Goal: Transaction & Acquisition: Subscribe to service/newsletter

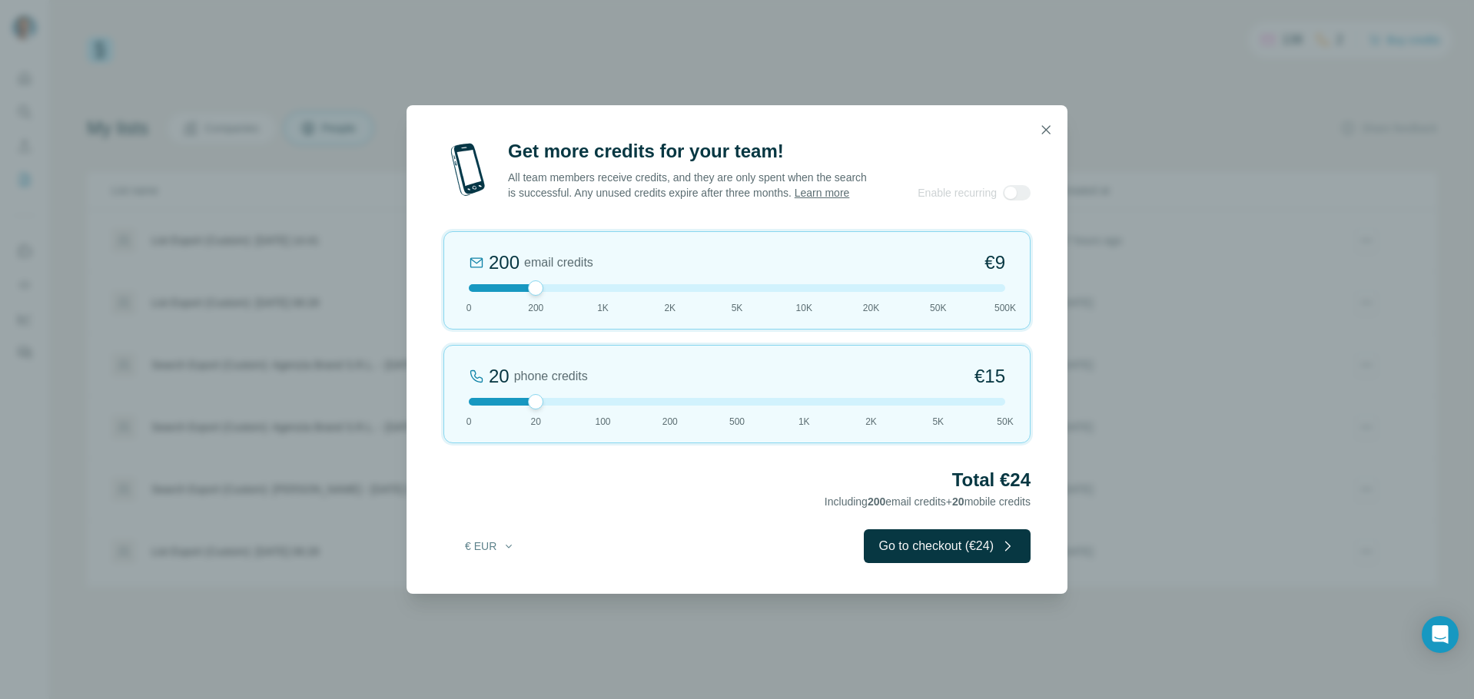
click at [602, 406] on div at bounding box center [737, 402] width 536 height 8
click at [534, 406] on div at bounding box center [737, 402] width 536 height 8
click at [1044, 122] on icon "button" at bounding box center [1045, 129] width 15 height 15
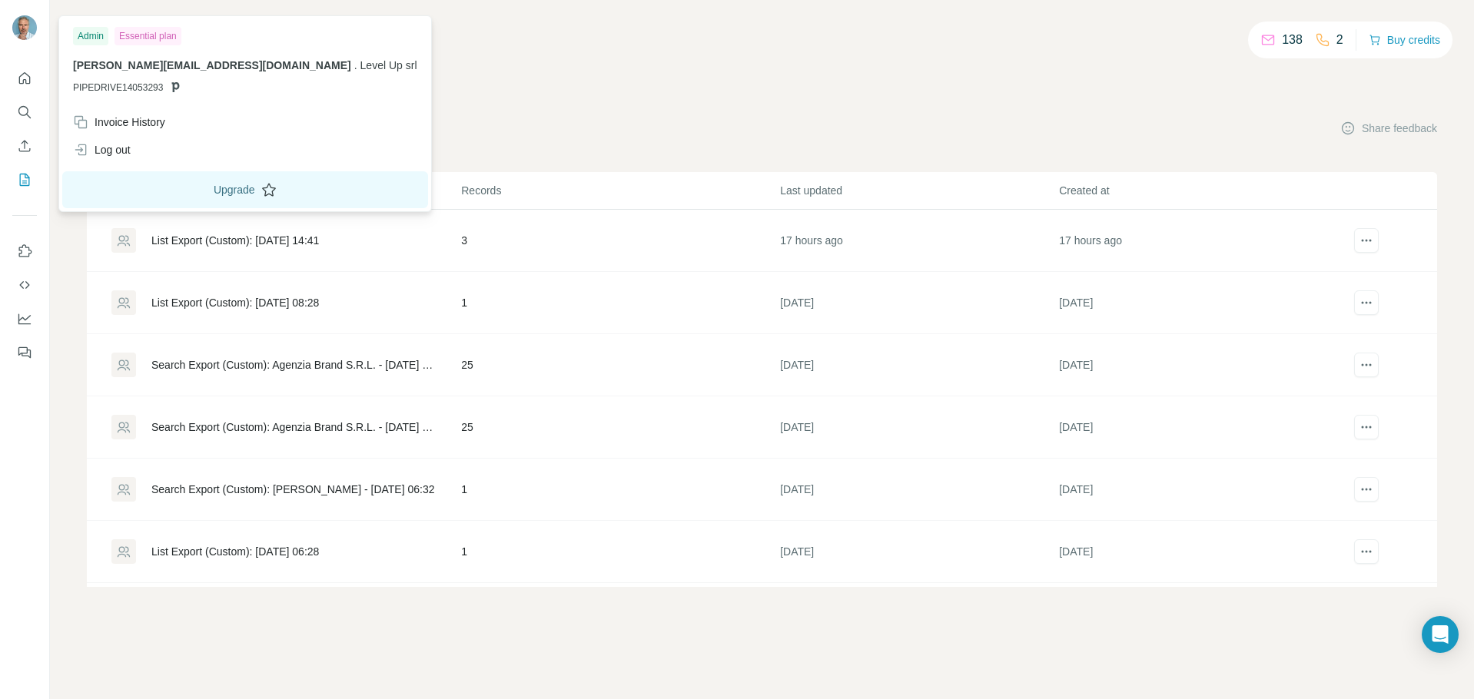
click at [177, 190] on button "Upgrade" at bounding box center [245, 189] width 366 height 37
